Goal: Task Accomplishment & Management: Manage account settings

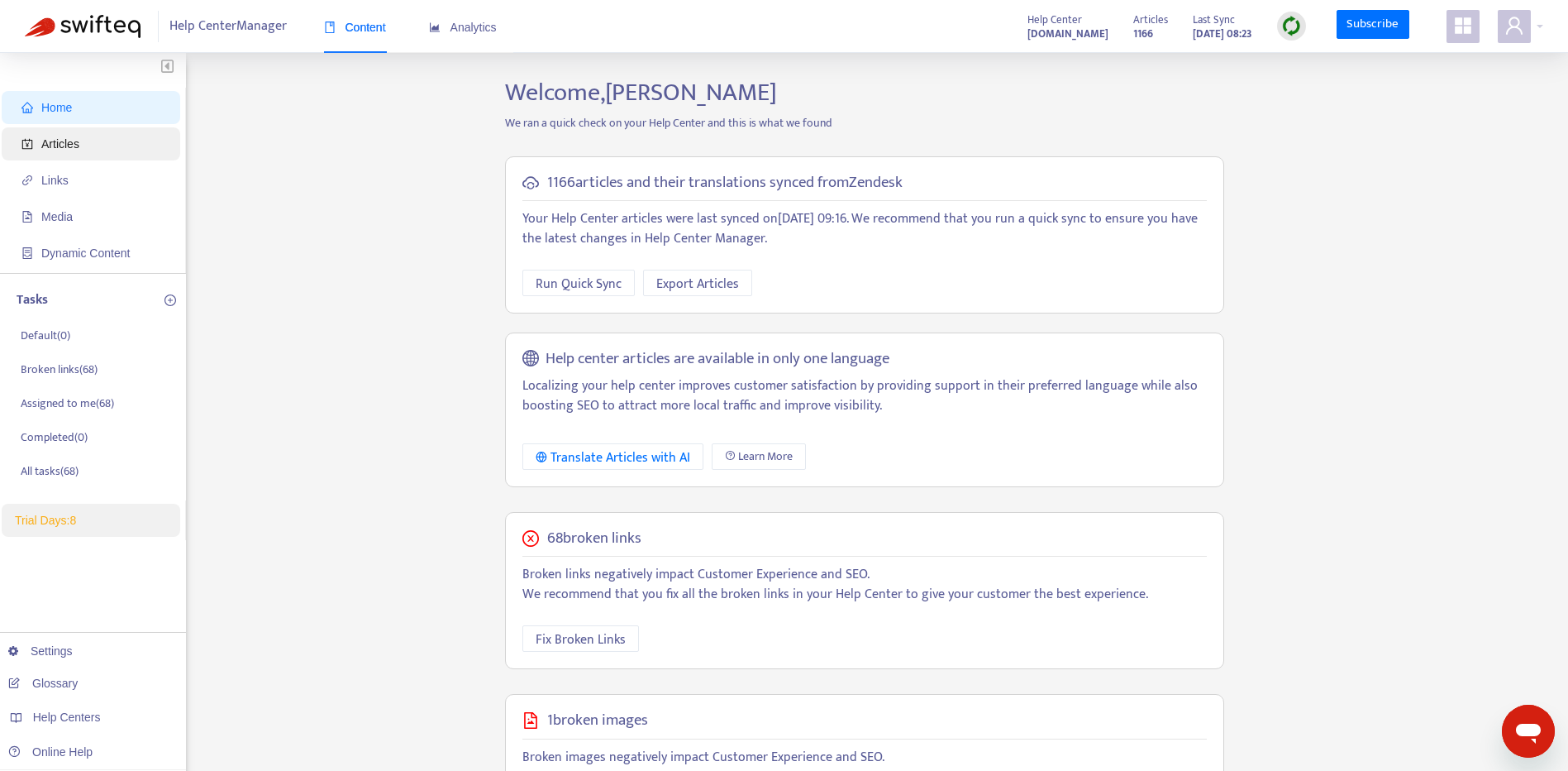
click at [84, 144] on span "Articles" at bounding box center [94, 144] width 146 height 33
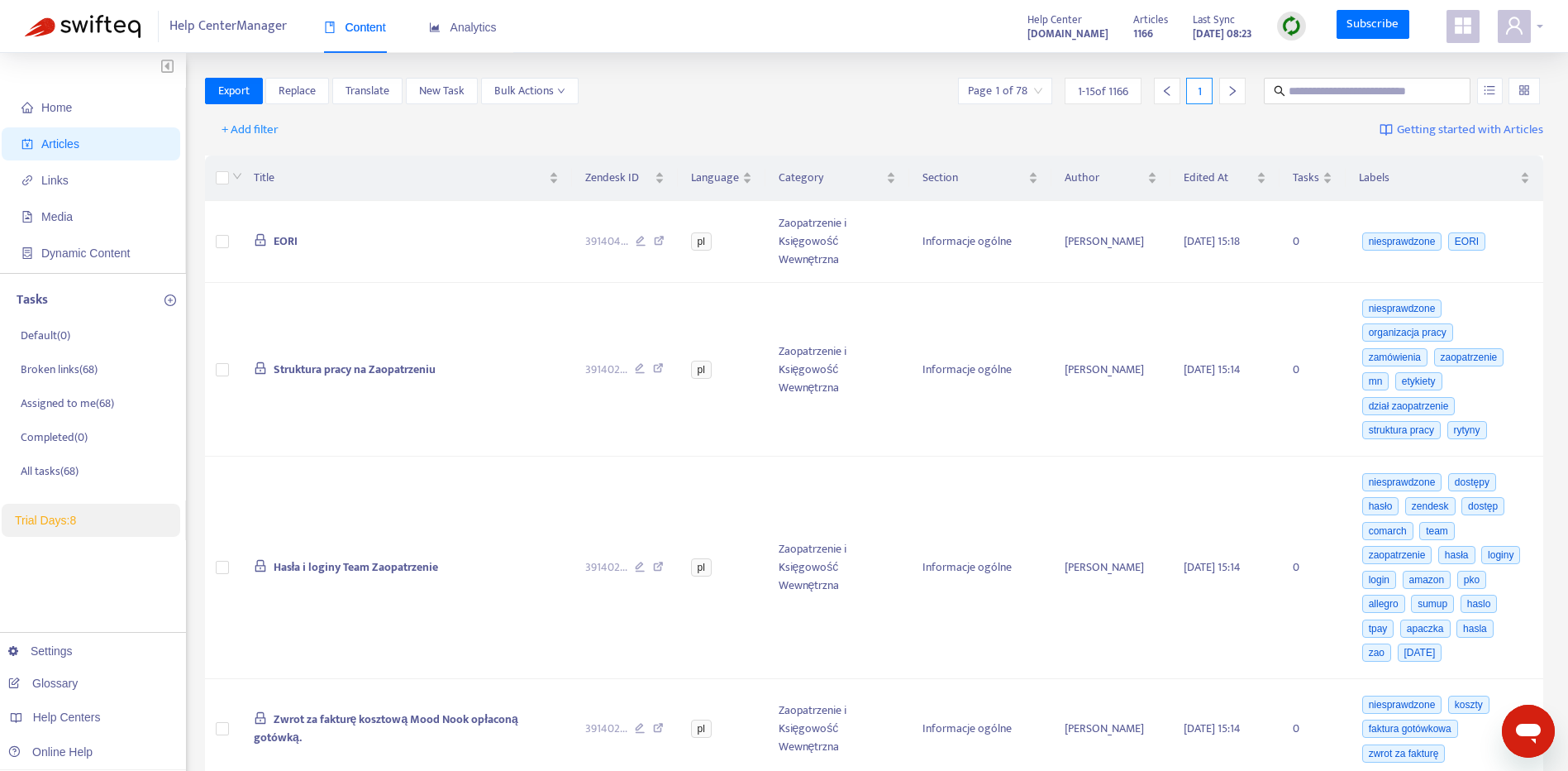
click at [1533, 18] on div at bounding box center [1520, 26] width 45 height 33
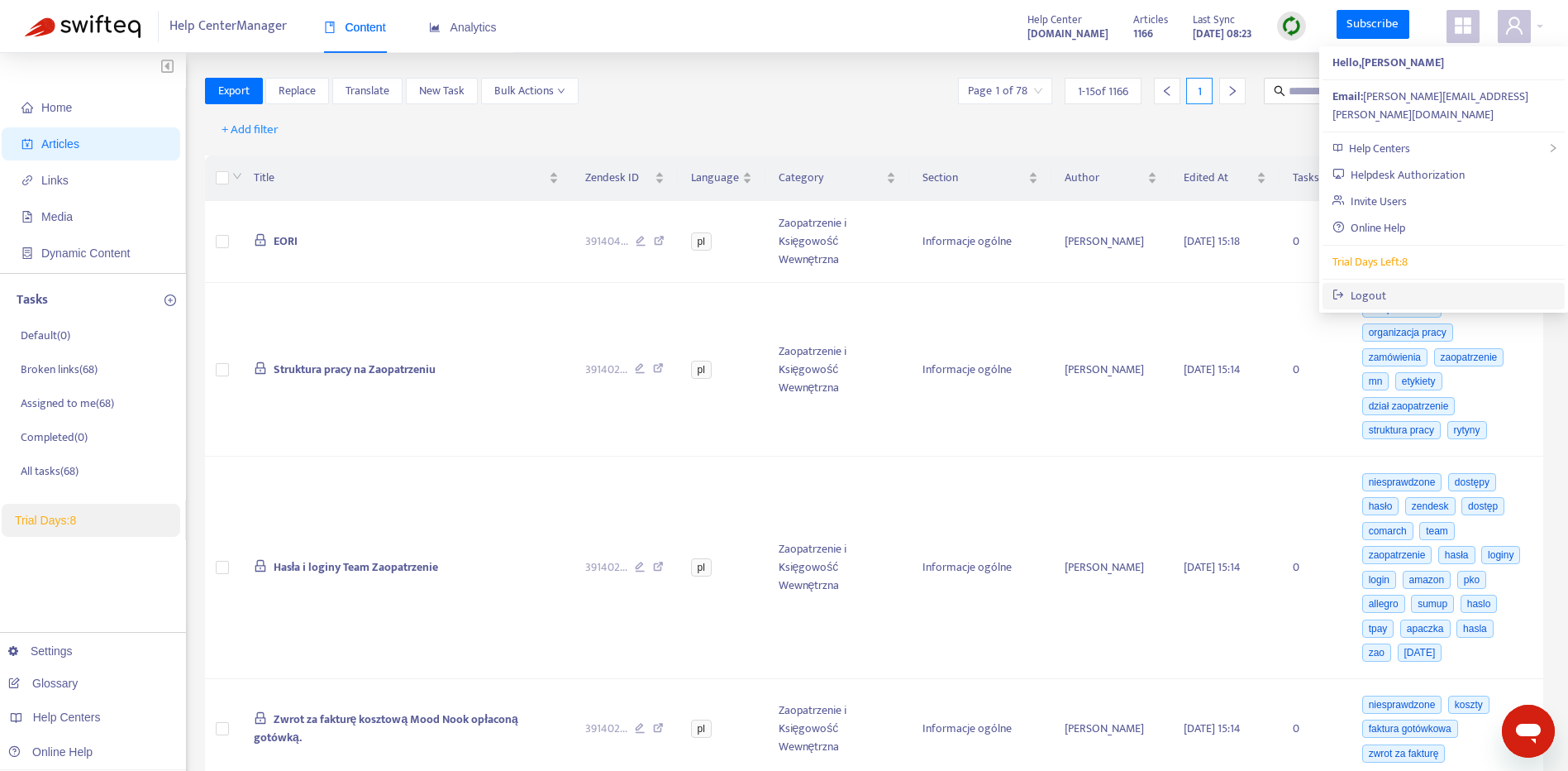
click at [1387, 286] on link "Logout" at bounding box center [1360, 296] width 54 height 19
